Goal: Task Accomplishment & Management: Manage account settings

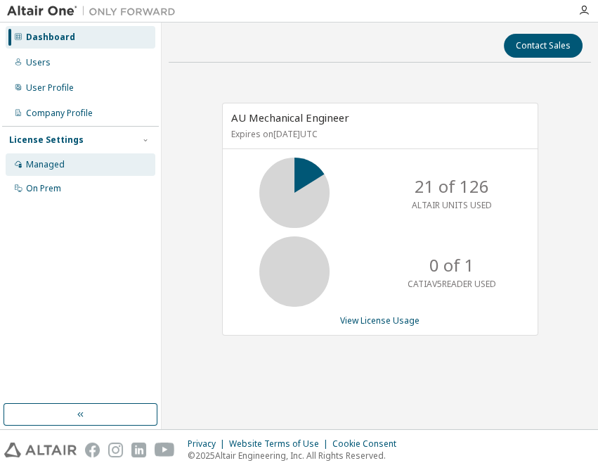
click at [80, 163] on div "Managed" at bounding box center [81, 164] width 150 height 22
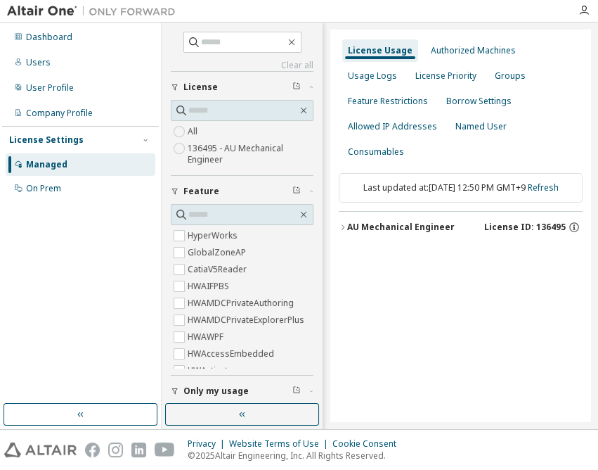
click at [386, 221] on div "AU Mechanical Engineer" at bounding box center [401, 226] width 108 height 11
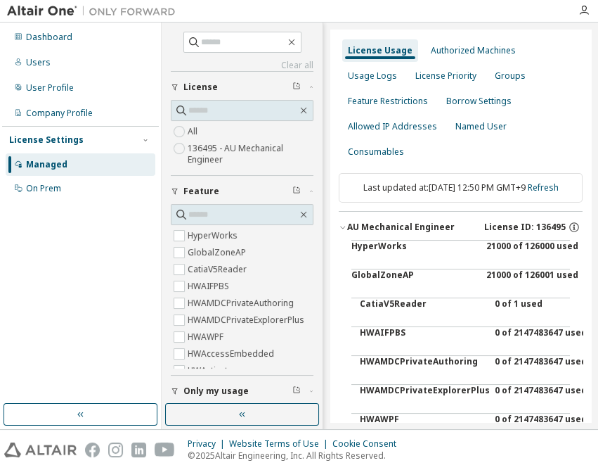
click at [519, 252] on div "21000 of 126000 used" at bounding box center [549, 257] width 127 height 34
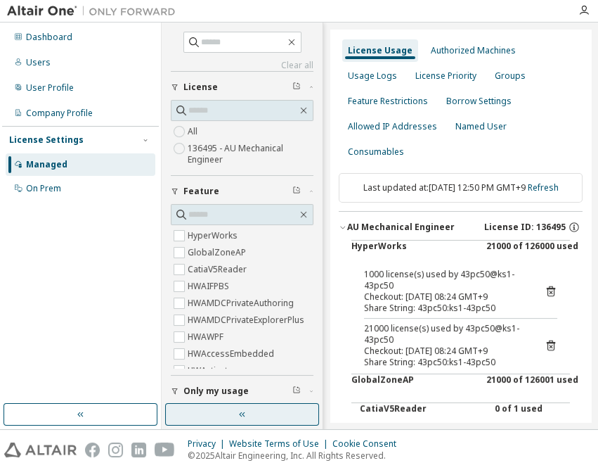
click at [235, 415] on button "button" at bounding box center [242, 414] width 154 height 22
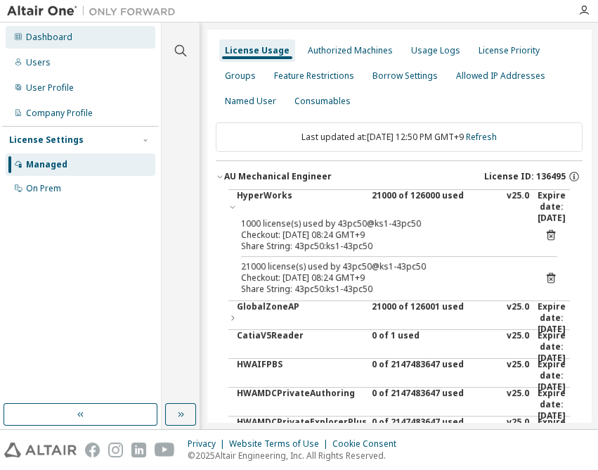
click at [48, 40] on div "Dashboard" at bounding box center [49, 37] width 46 height 11
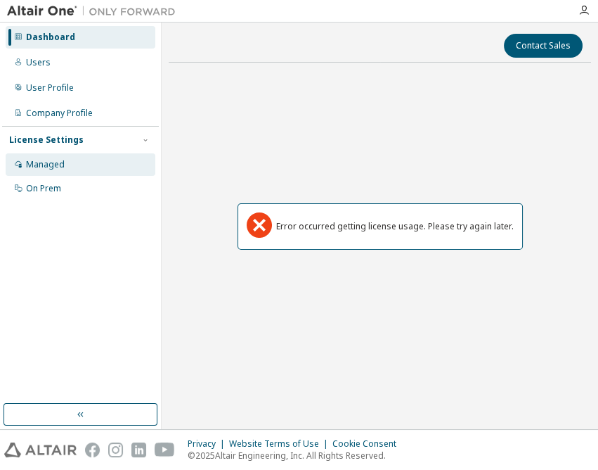
drag, startPoint x: 56, startPoint y: 162, endPoint x: 58, endPoint y: 103, distance: 58.4
click at [56, 162] on div "Managed" at bounding box center [45, 164] width 39 height 11
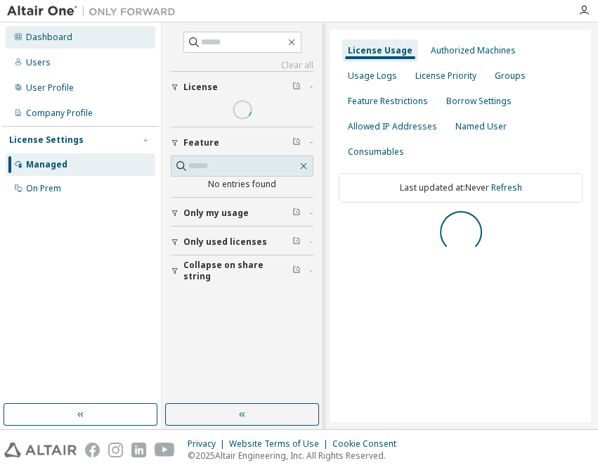
click at [63, 35] on div "Dashboard" at bounding box center [49, 37] width 46 height 11
